Goal: Check status: Check status

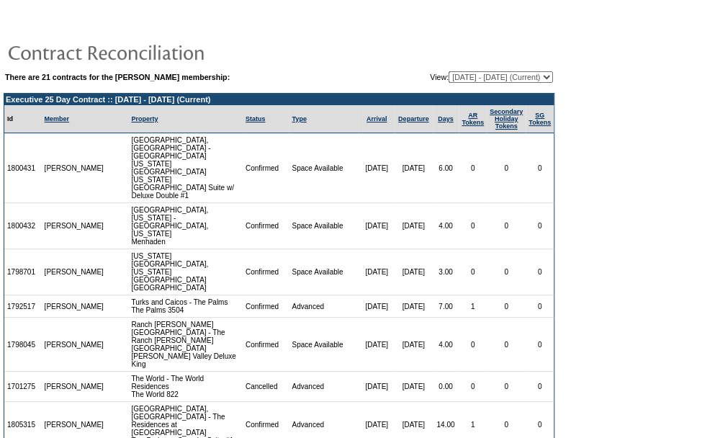
click at [475, 72] on select "[DATE] - [DATE] [DATE] - [DATE] [DATE] - [DATE] [DATE] - [DATE] [DATE] - [DATE]…" at bounding box center [501, 77] width 104 height 12
select select "120628"
click at [449, 71] on select "[DATE] - [DATE] [DATE] - [DATE] [DATE] - [DATE] [DATE] - [DATE] [DATE] - [DATE]…" at bounding box center [501, 77] width 104 height 12
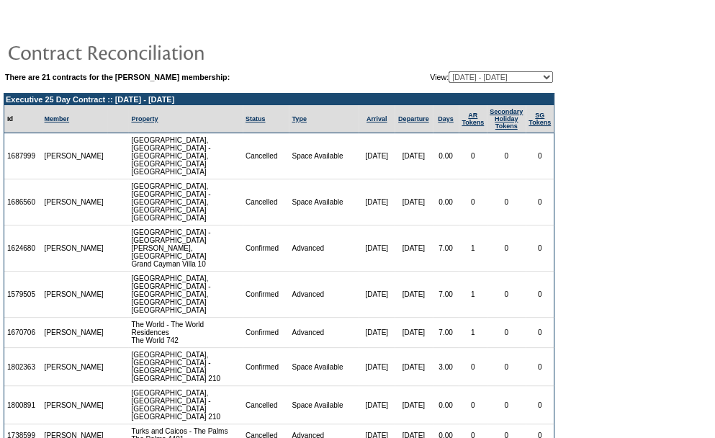
scroll to position [46, 0]
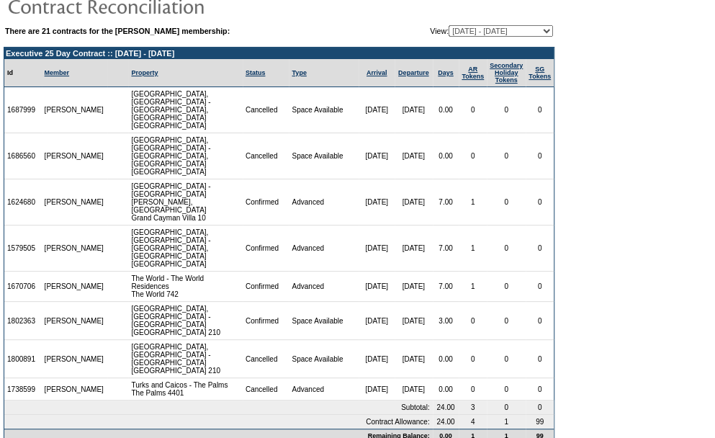
click at [501, 27] on select "[DATE] - [DATE] [DATE] - [DATE] [DATE] - [DATE] [DATE] - [DATE] [DATE] - [DATE]…" at bounding box center [501, 31] width 104 height 12
select select "126191"
click at [449, 25] on select "[DATE] - [DATE] [DATE] - [DATE] [DATE] - [DATE] [DATE] - [DATE] [DATE] - [DATE]…" at bounding box center [501, 31] width 104 height 12
